Goal: Check status: Check status

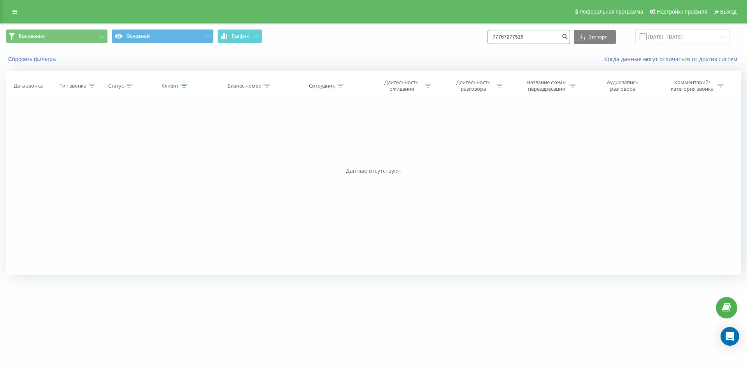
click at [515, 39] on input "77767277516" at bounding box center [528, 37] width 82 height 14
paste input "023523238"
type input "77023523238"
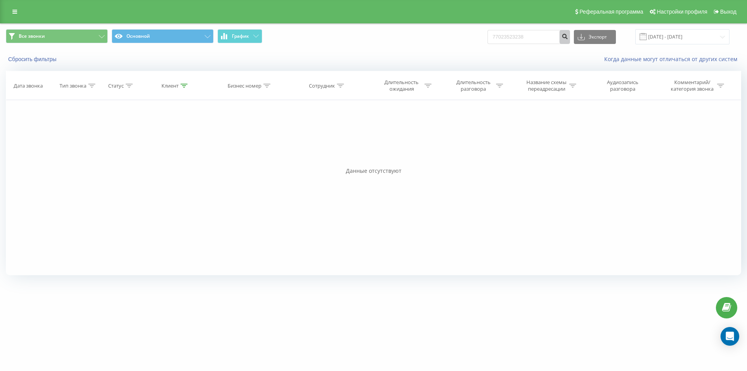
click at [568, 37] on icon "submit" at bounding box center [564, 35] width 7 height 5
